Goal: Find specific page/section: Find specific page/section

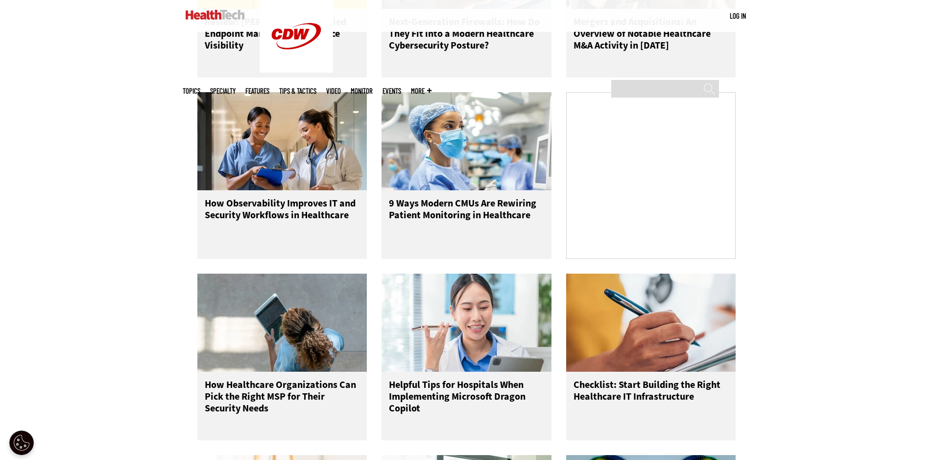
click at [52, 277] on div "Filter Articles All Sub-Topics Budgeting Compliance DevOps Digital Transformati…" at bounding box center [466, 347] width 933 height 1055
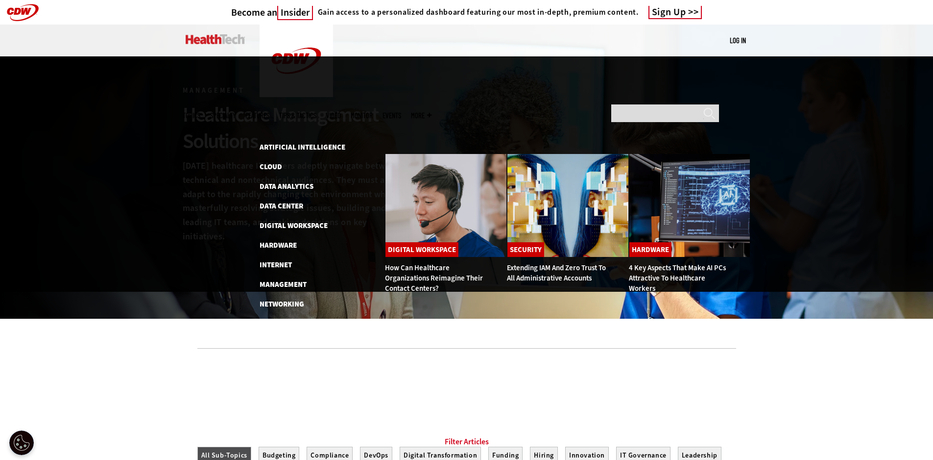
click at [200, 112] on span "Topics" at bounding box center [192, 115] width 18 height 7
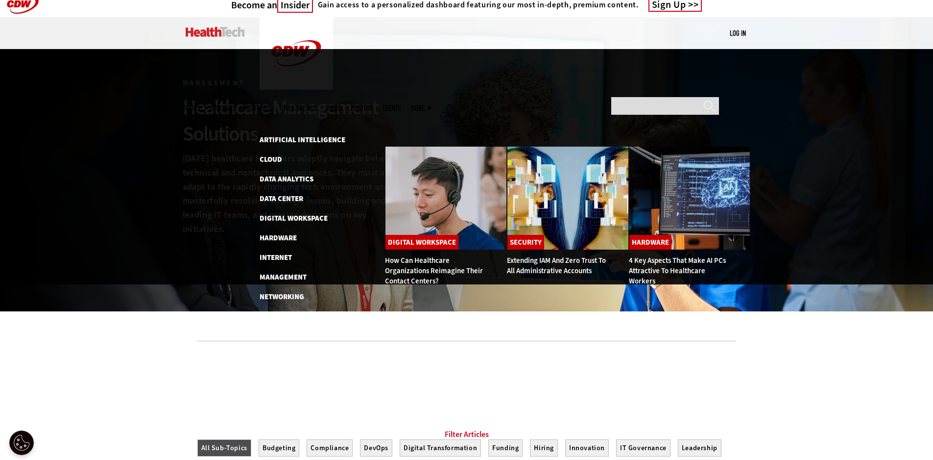
scroll to position [6, 0]
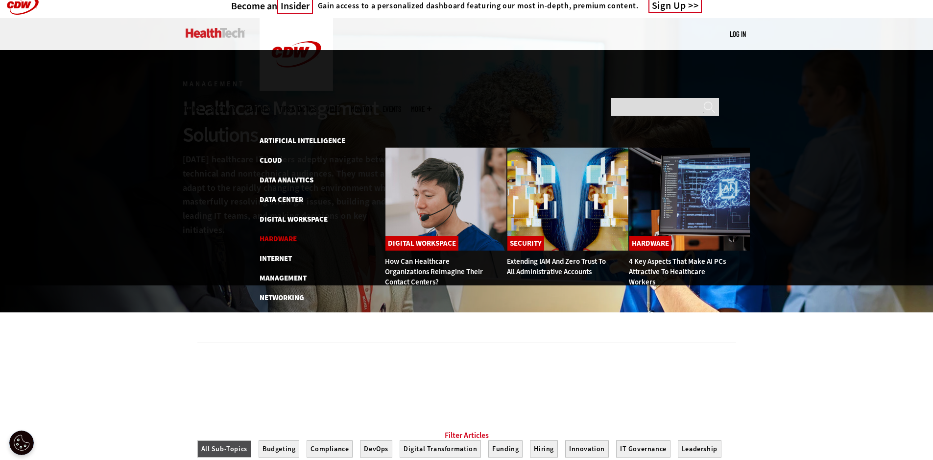
click at [289, 234] on link "Hardware" at bounding box center [278, 239] width 37 height 10
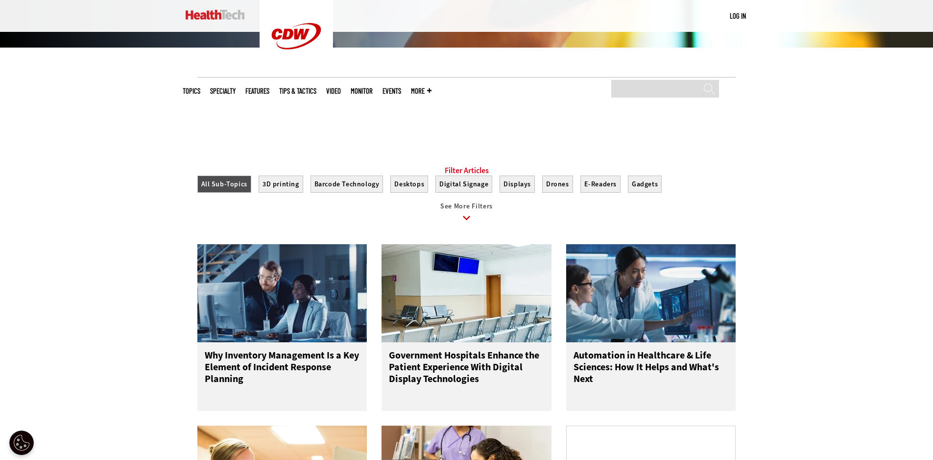
scroll to position [273, 0]
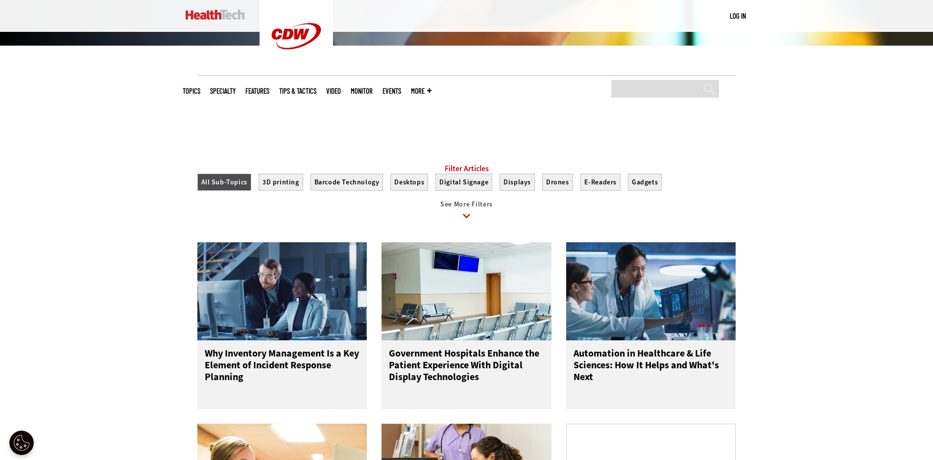
click at [465, 223] on icon at bounding box center [467, 216] width 23 height 23
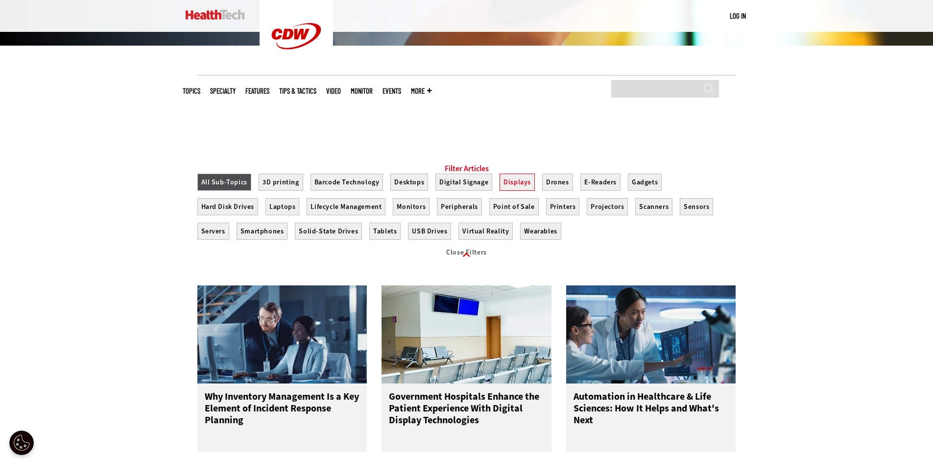
click at [524, 191] on button "Displays" at bounding box center [517, 181] width 35 height 17
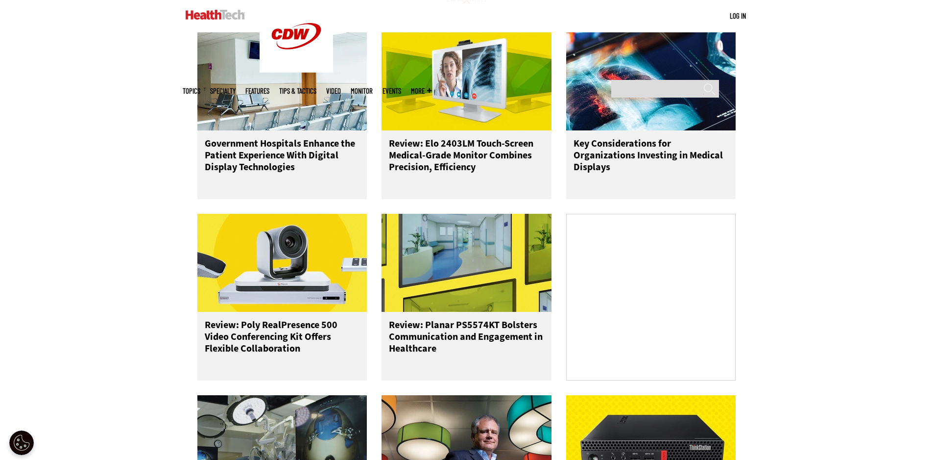
scroll to position [527, 0]
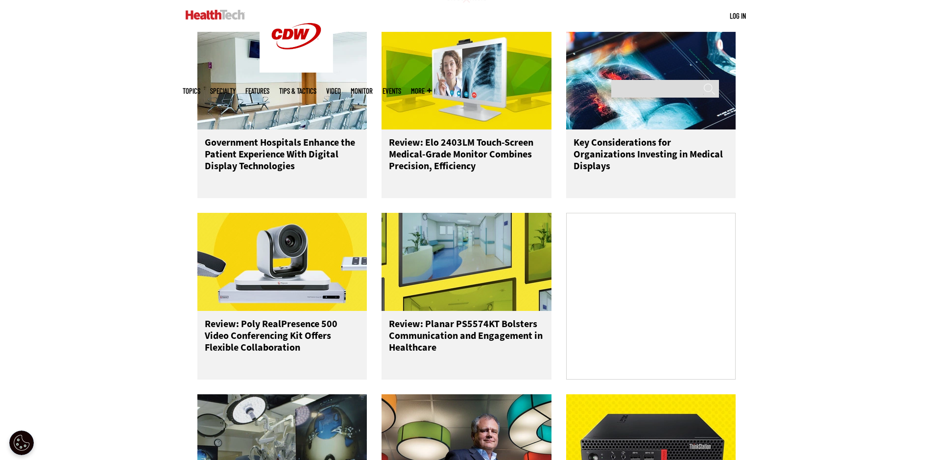
click at [813, 372] on div "Filter Articles All Sub-Topics 3D printing Barcode Technology Desktops Digital …" at bounding box center [466, 467] width 933 height 1138
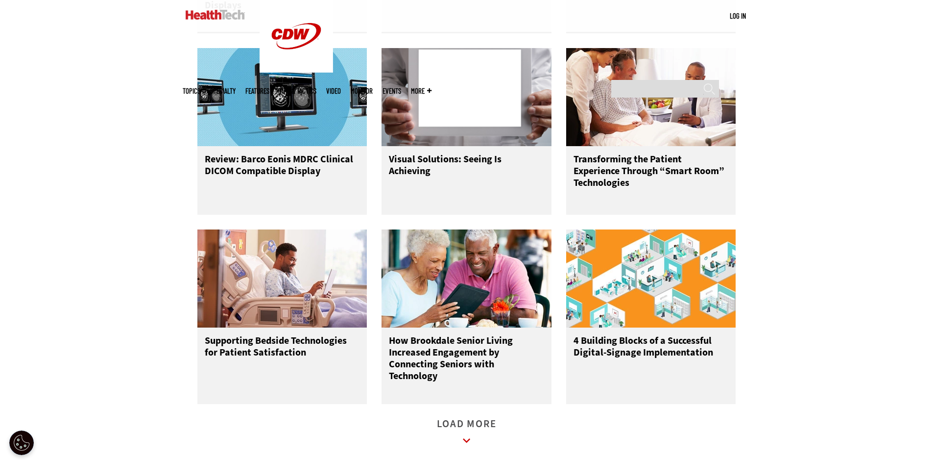
scroll to position [1086, 0]
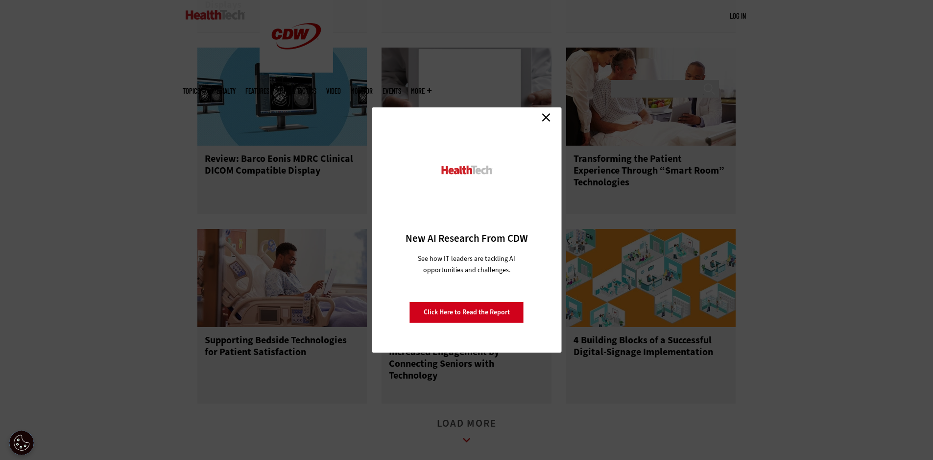
click at [545, 112] on link "Close" at bounding box center [546, 117] width 15 height 15
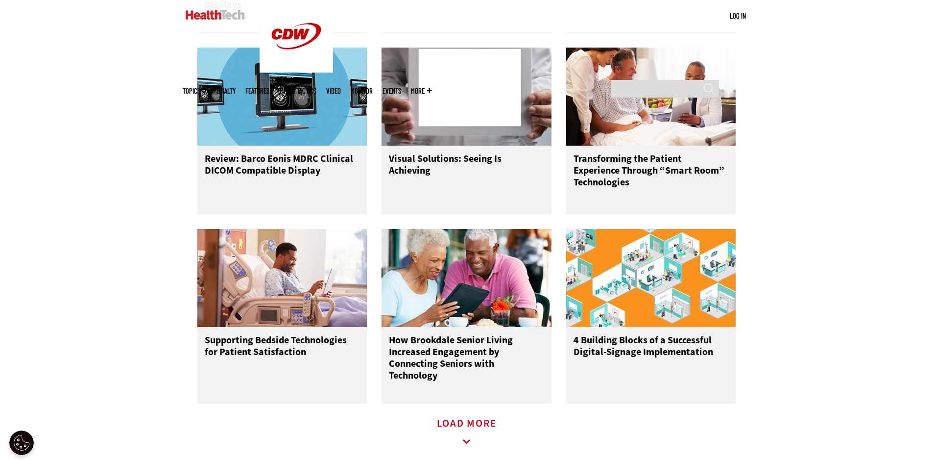
click at [462, 431] on icon at bounding box center [467, 441] width 23 height 23
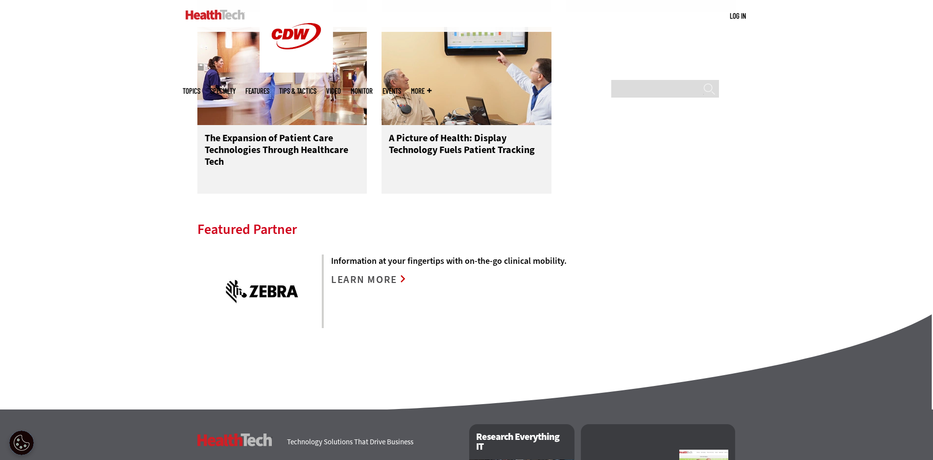
scroll to position [1659, 0]
